Goal: Download file/media

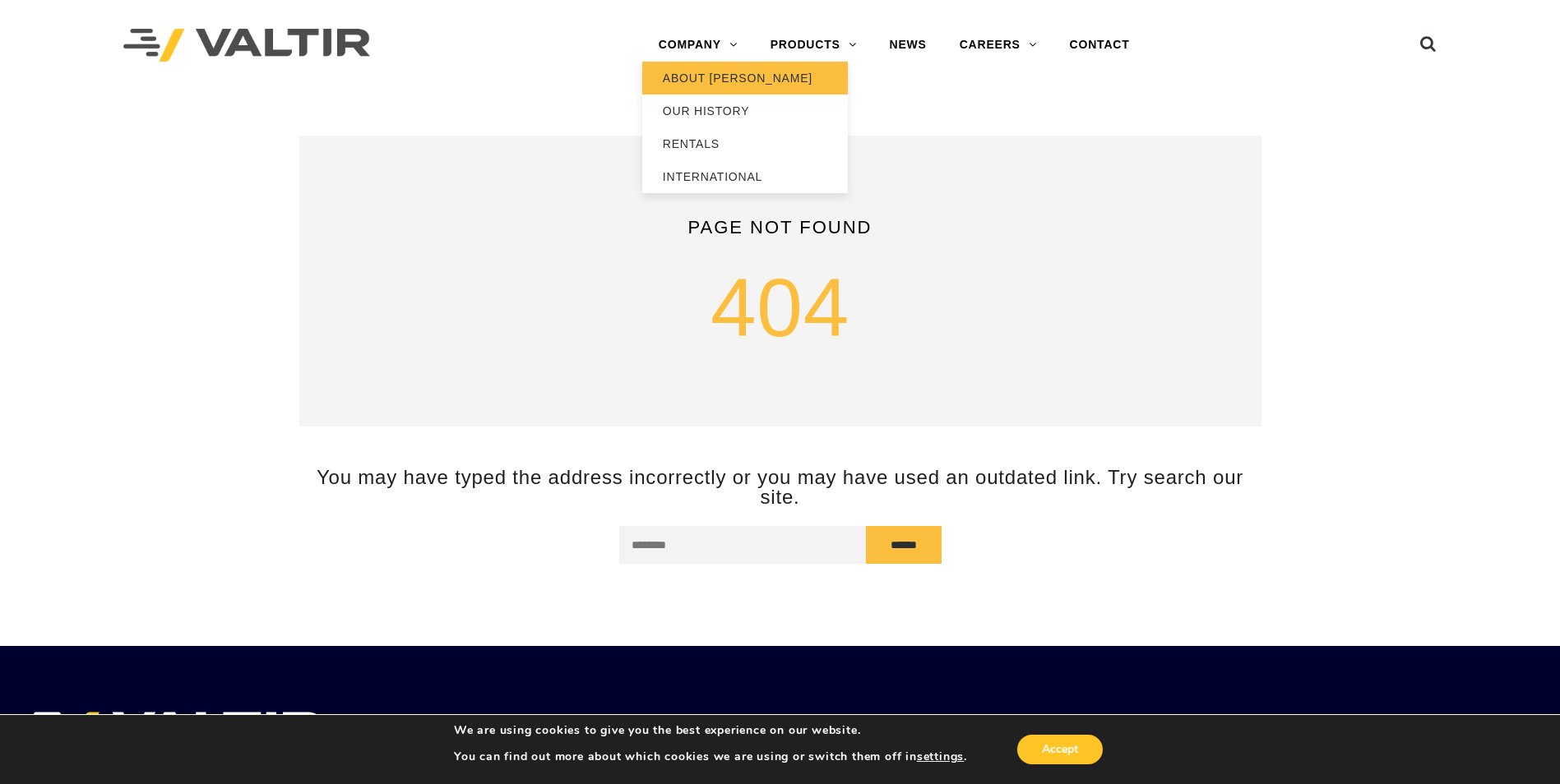
click at [714, 74] on link "ABOUT [PERSON_NAME]" at bounding box center [744, 77] width 205 height 33
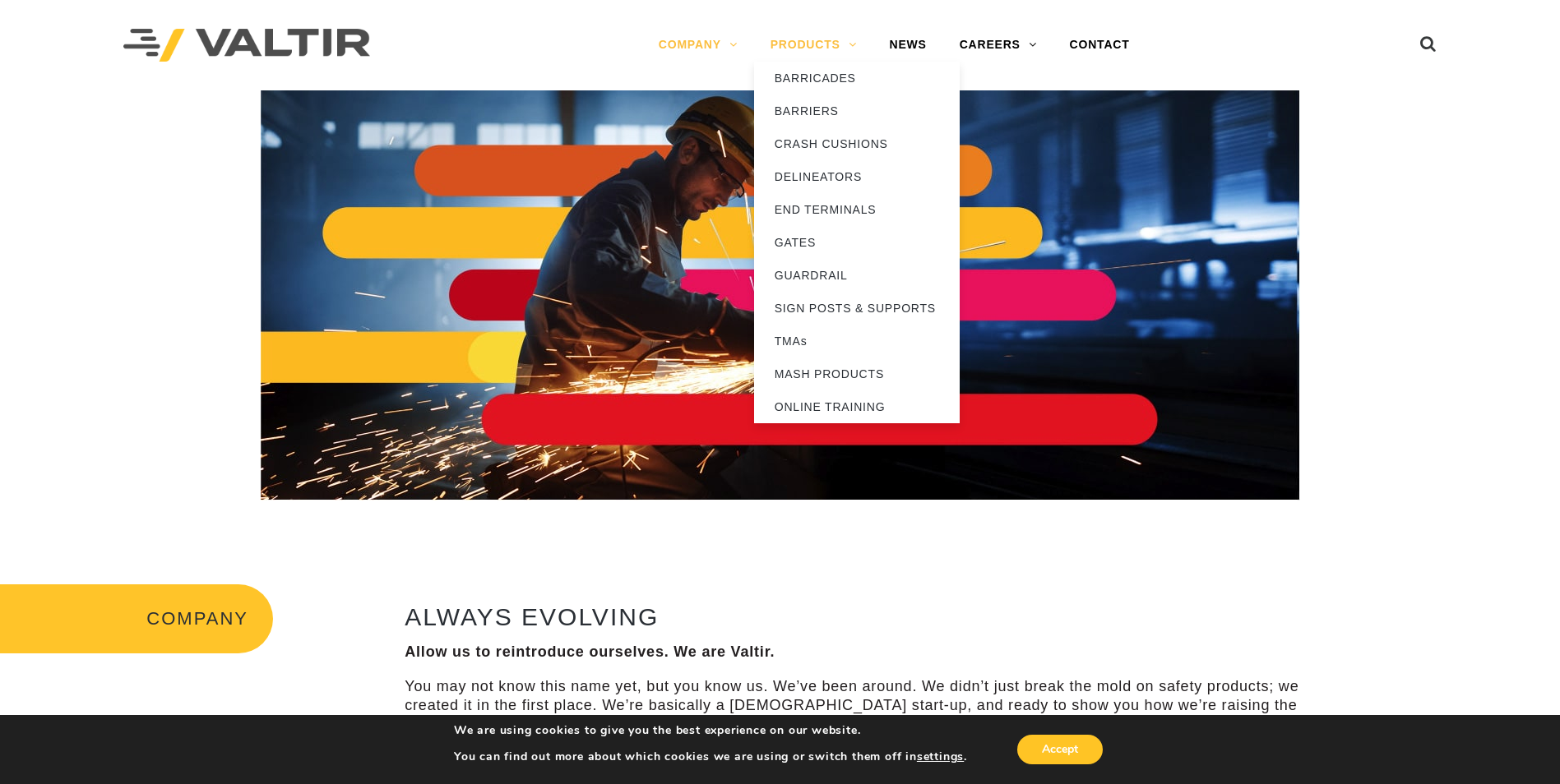
click at [824, 41] on link "PRODUCTS" at bounding box center [814, 44] width 119 height 33
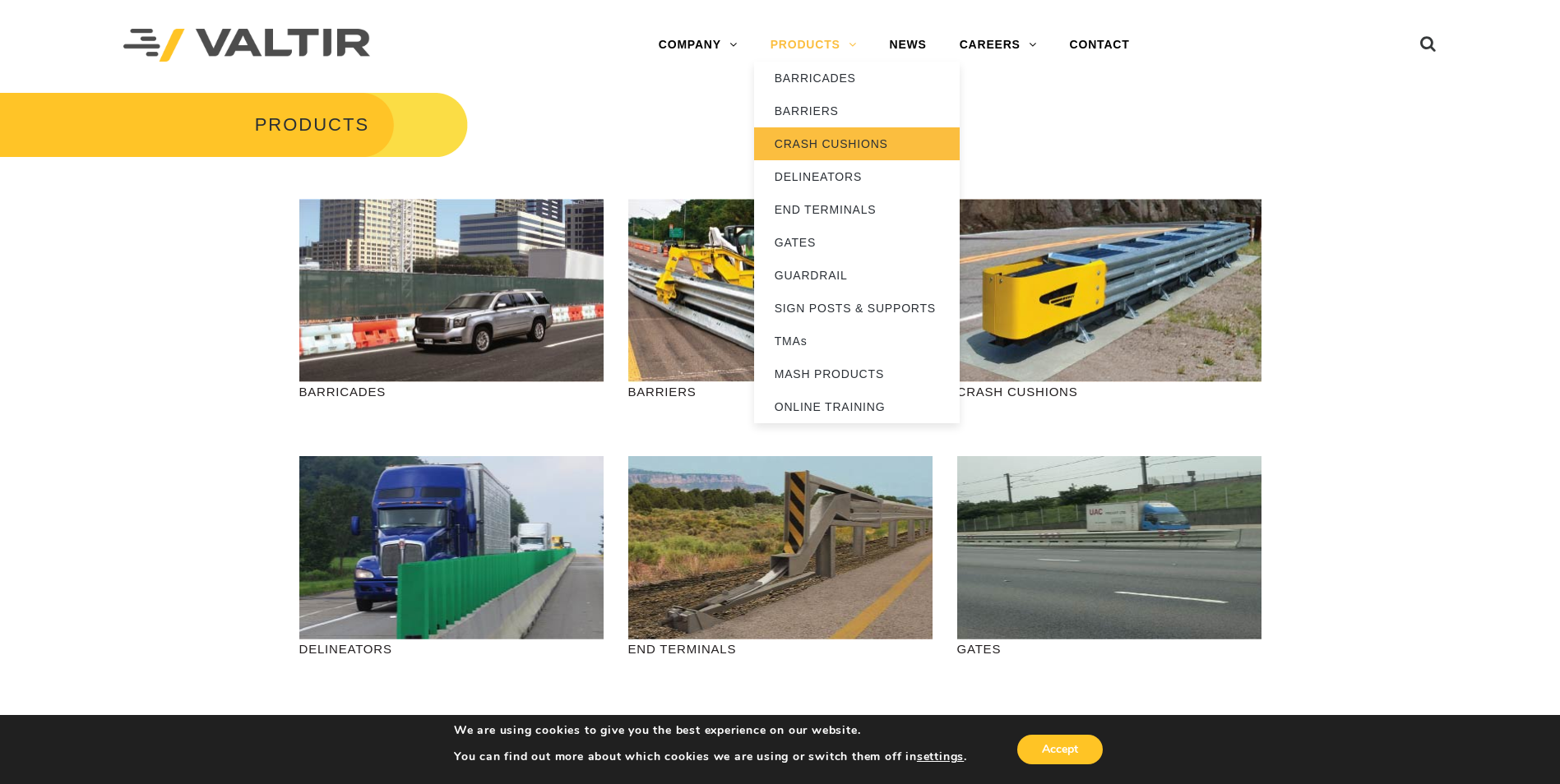
click at [835, 139] on link "CRASH CUSHIONS" at bounding box center [856, 143] width 205 height 33
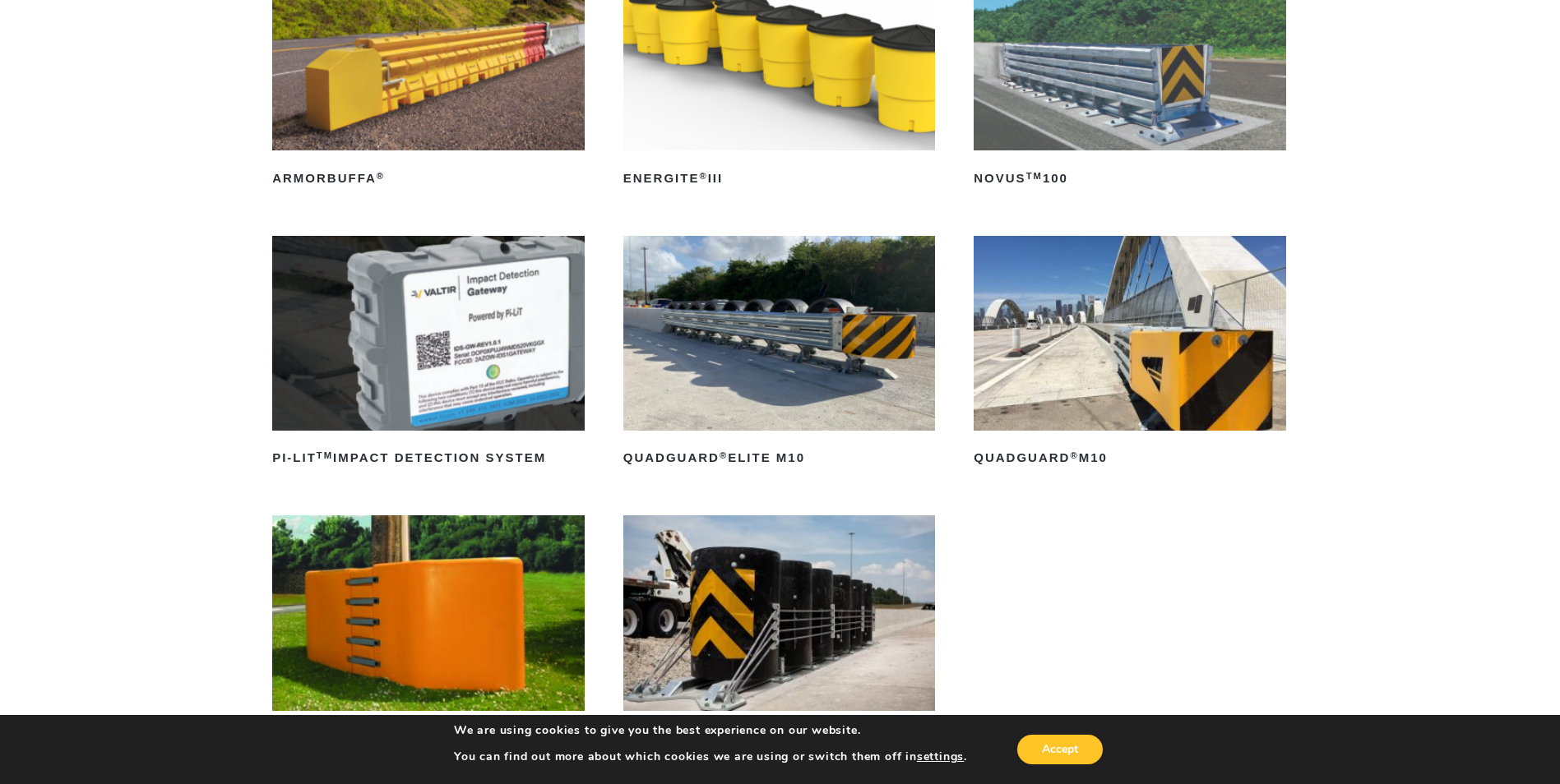
scroll to position [329, 0]
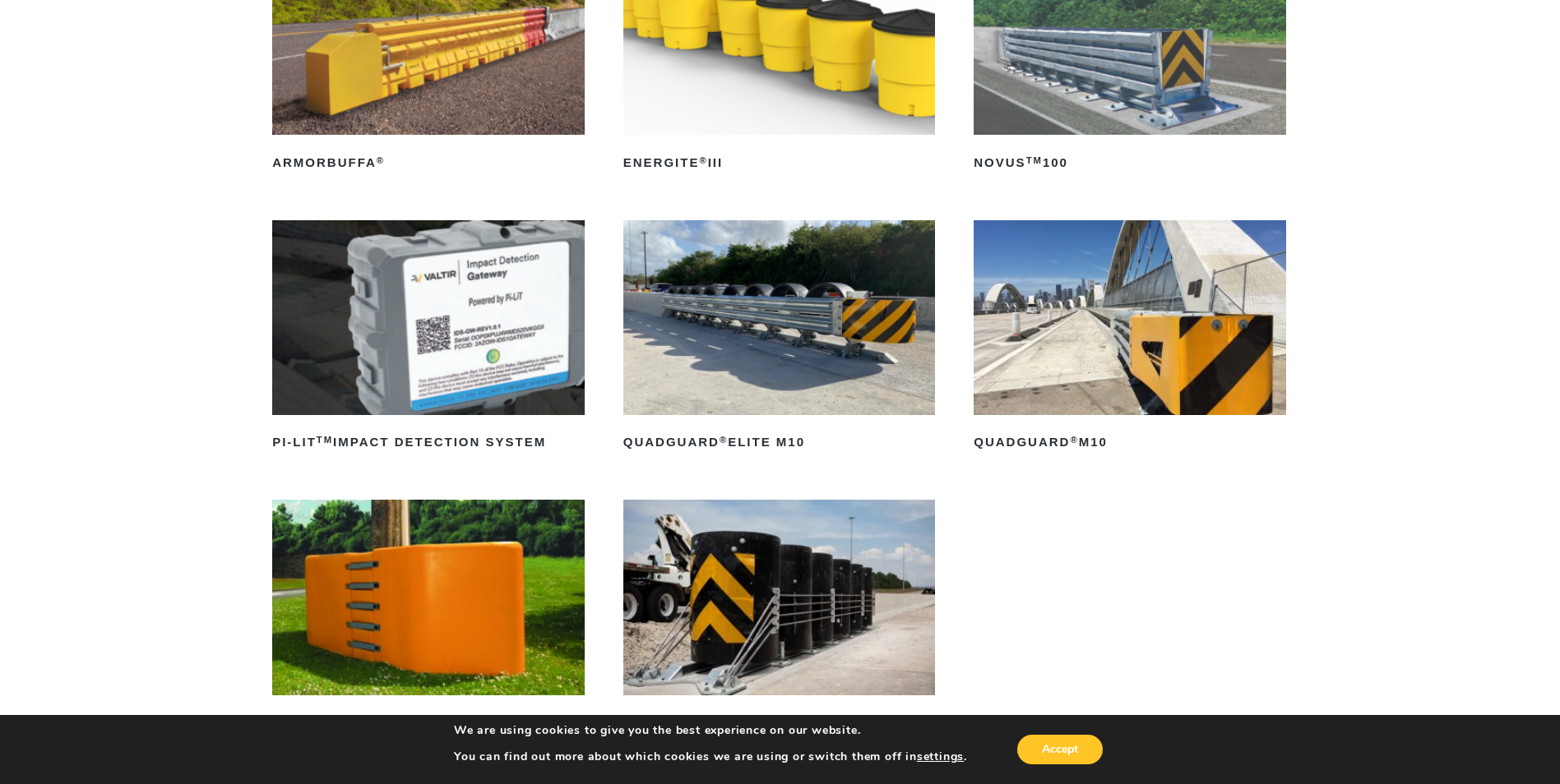
click at [1120, 326] on img at bounding box center [1130, 317] width 313 height 194
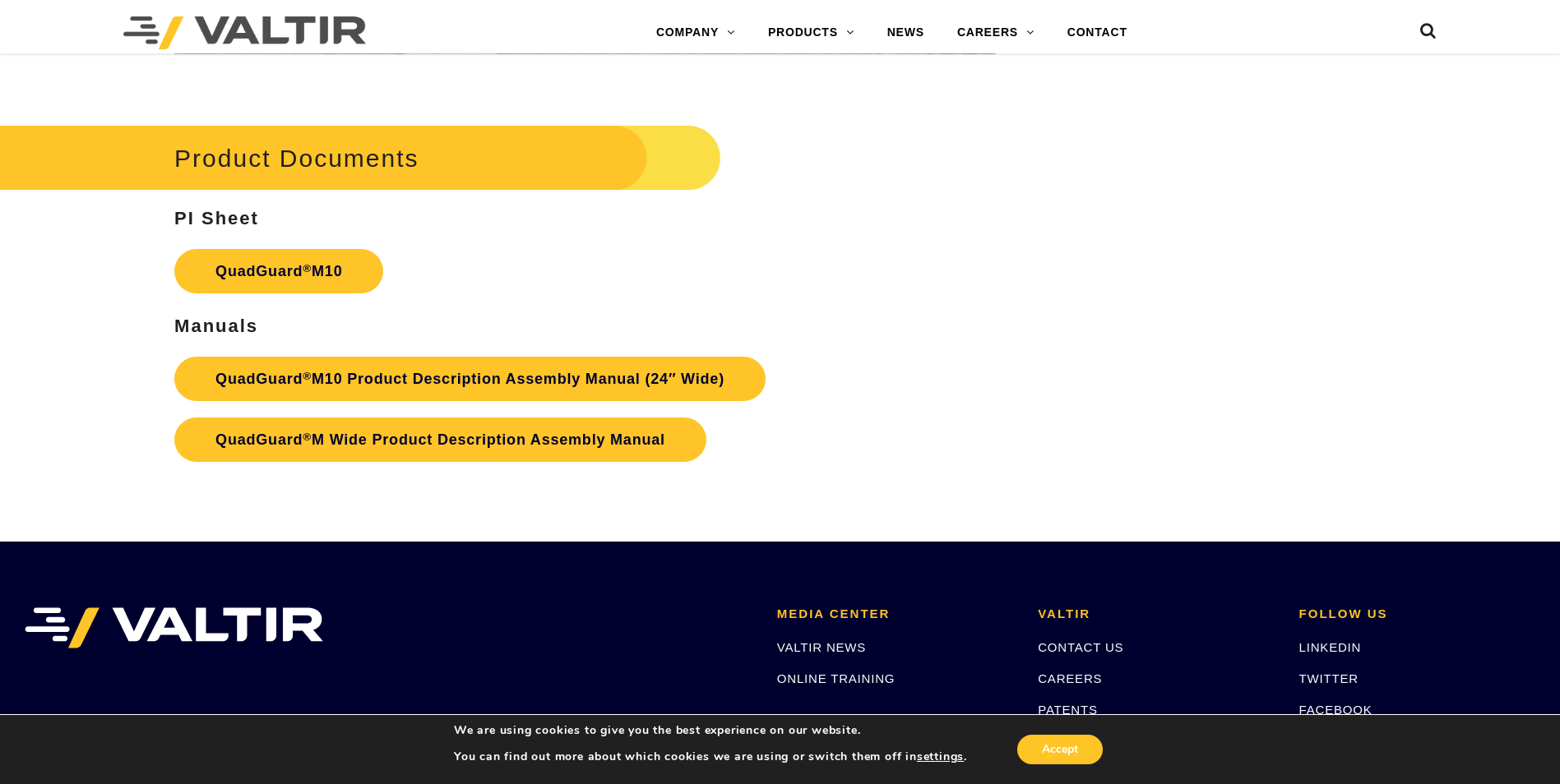
scroll to position [6081, 0]
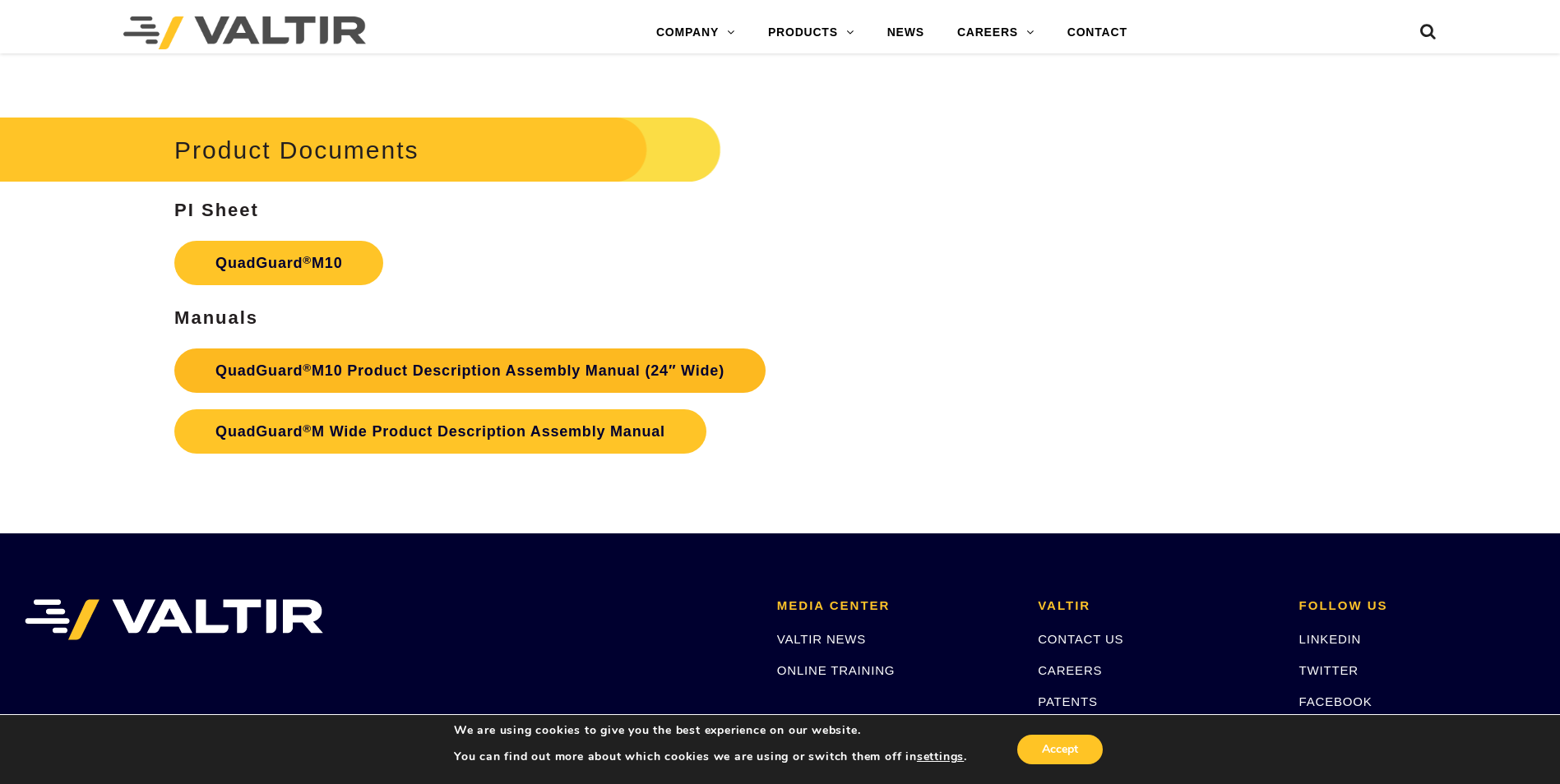
click at [482, 359] on link "QuadGuard ® M10 Product Description Assembly Manual (24″ Wide)" at bounding box center [469, 370] width 591 height 44
